Goal: Task Accomplishment & Management: Use online tool/utility

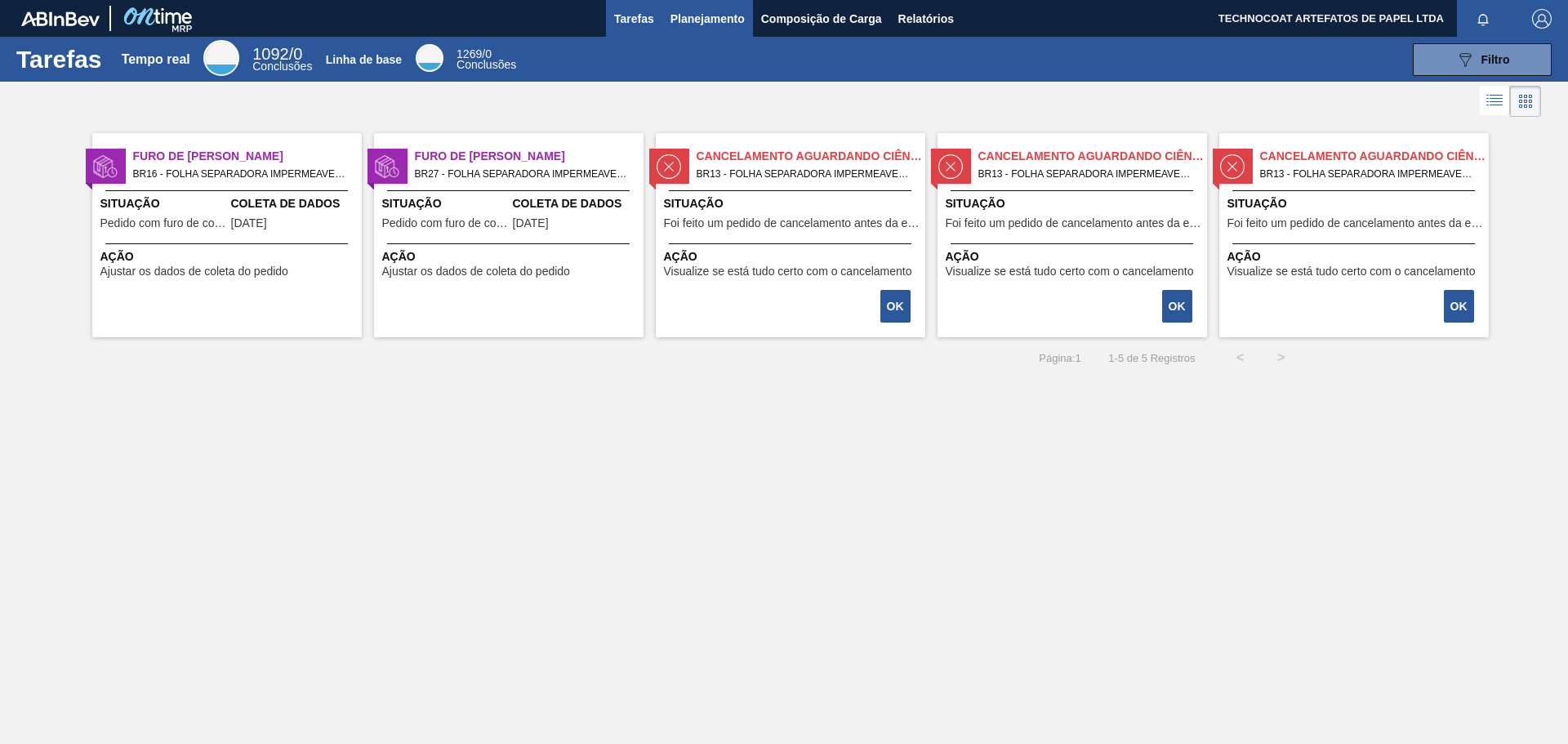
click at [718, 20] on font "Planejamento" at bounding box center [707, 18] width 74 height 13
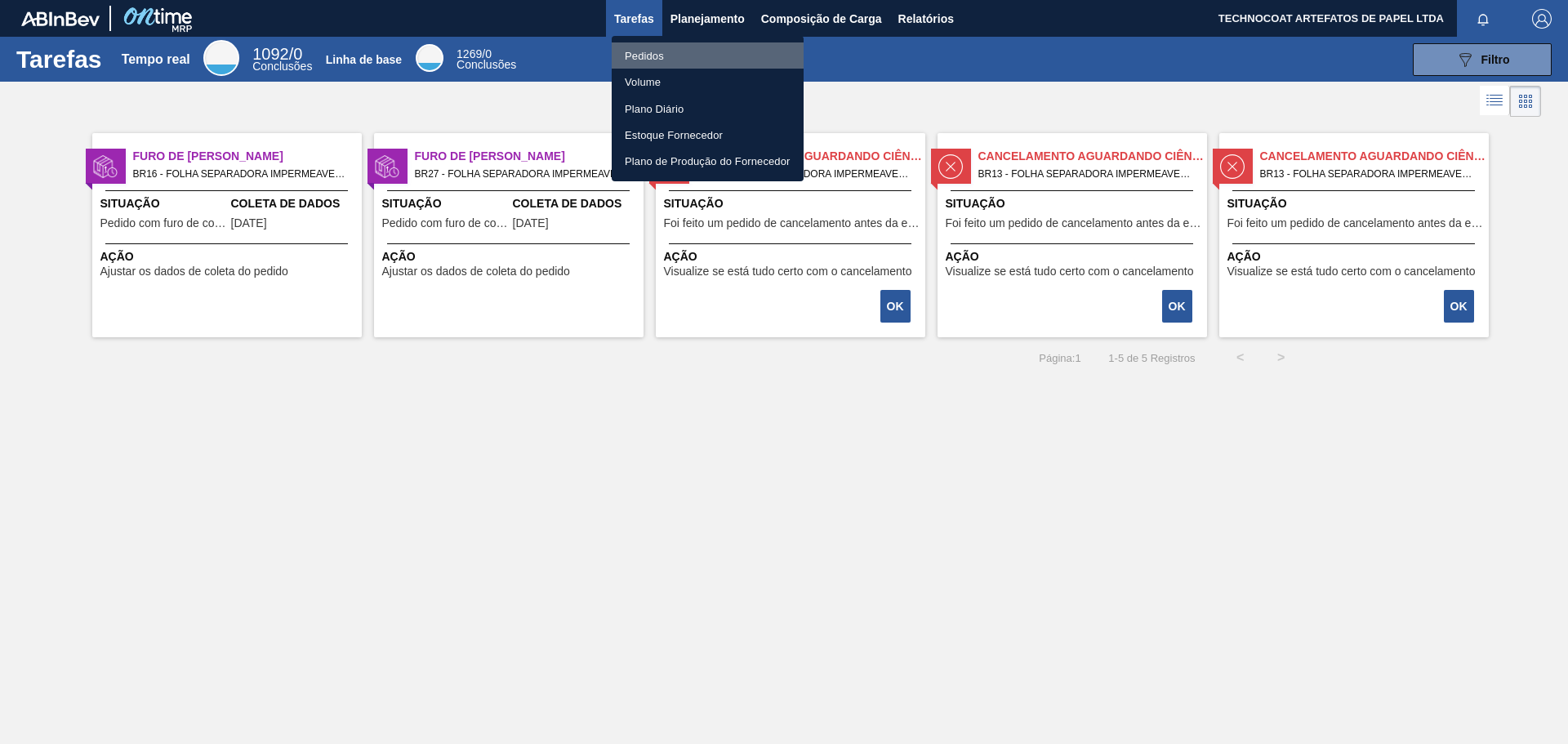
click at [690, 51] on li "Pedidos" at bounding box center [707, 56] width 192 height 26
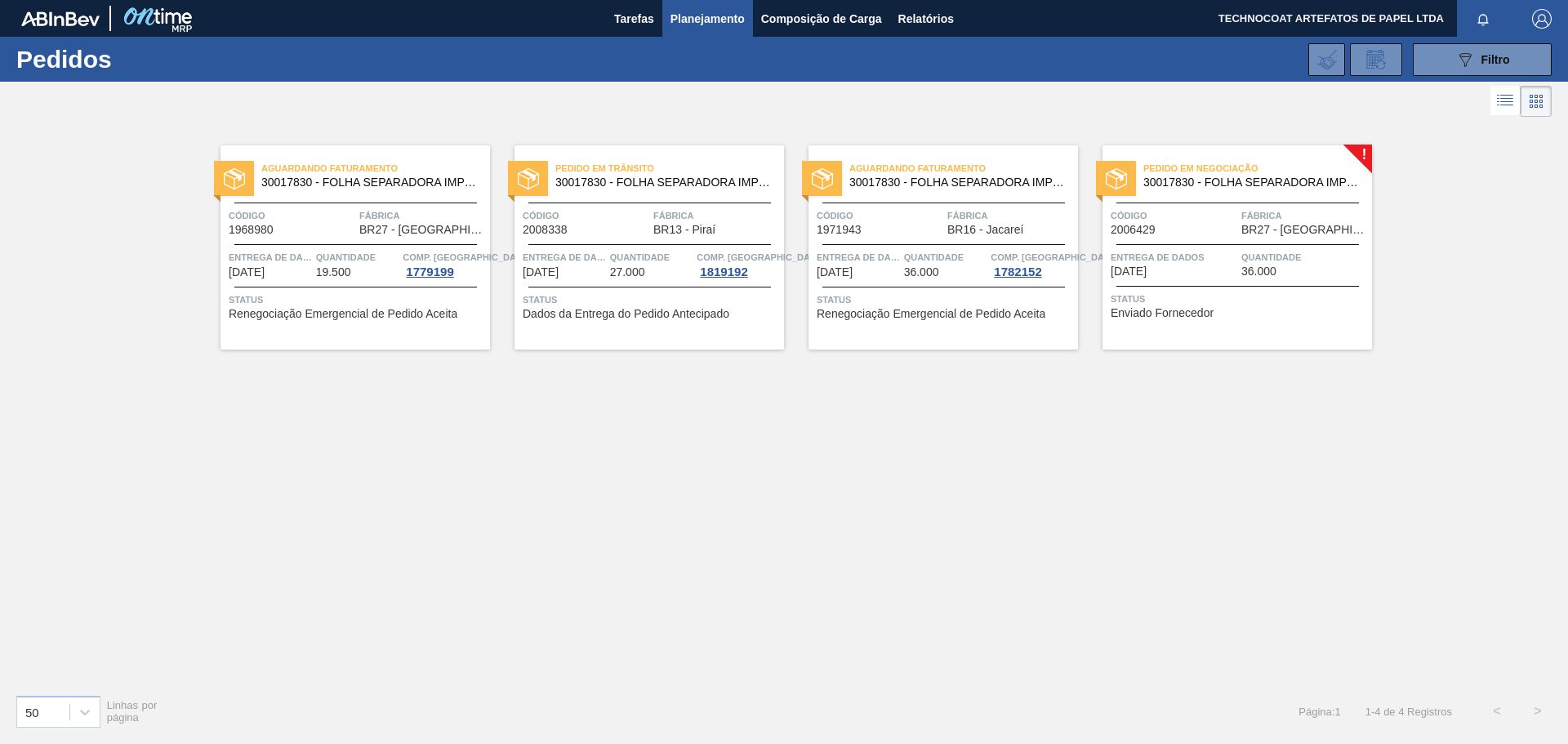
click at [1239, 532] on div "Aguardando Faturamento 30017830 - FOLHA SEPARADORA IMPERMEÁVEL Código 1968980 F…" at bounding box center [784, 401] width 1568 height 560
